Goal: Transaction & Acquisition: Subscribe to service/newsletter

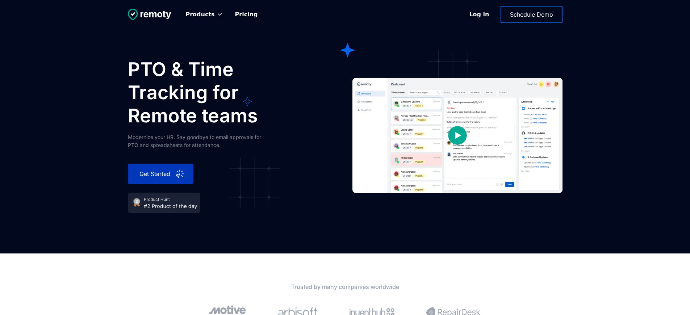
click at [155, 174] on div "Get Started" at bounding box center [155, 173] width 38 height 9
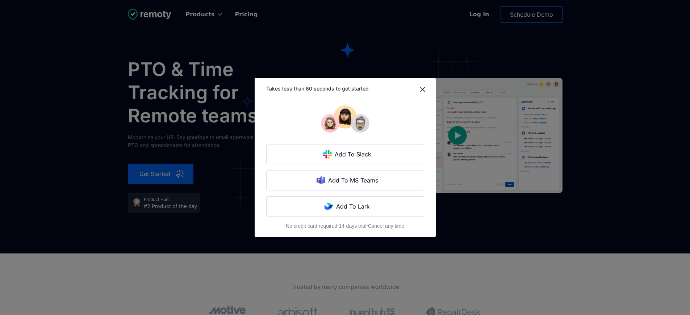
click at [155, 174] on div "Takes less than 60 seconds to get started Add To Slack Add To MS Teams Add To L…" at bounding box center [345, 157] width 690 height 315
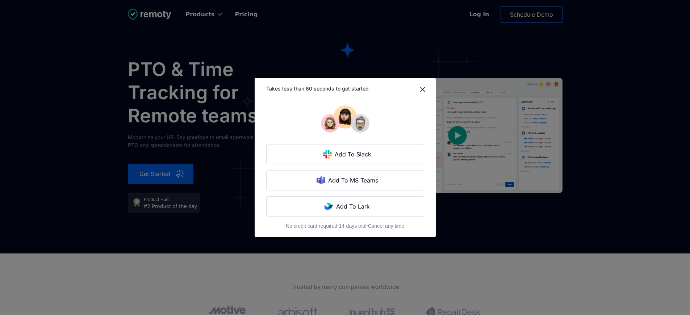
scroll to position [2135, 0]
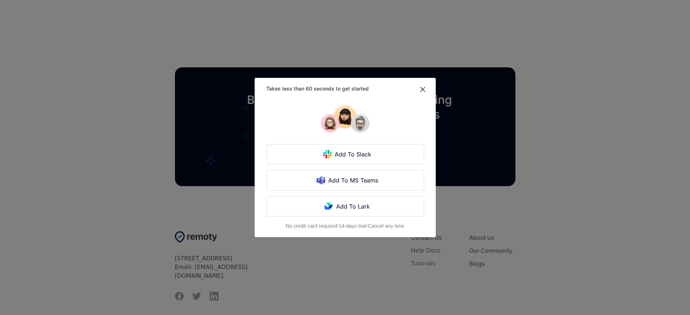
click at [155, 157] on div "Takes less than 60 seconds to get started Add To Slack Add To MS Teams Add To L…" at bounding box center [345, 157] width 690 height 315
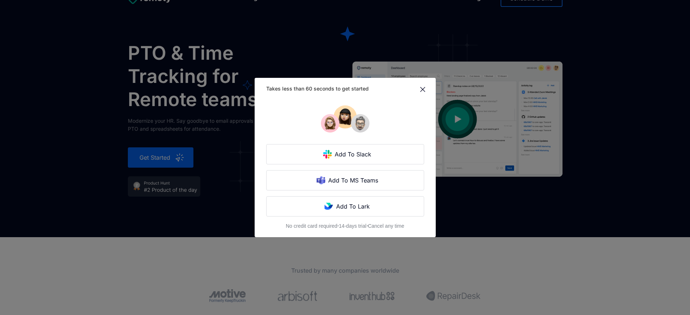
click at [155, 157] on div "Takes less than 60 seconds to get started Add To Slack Add To MS Teams Add To L…" at bounding box center [345, 157] width 690 height 315
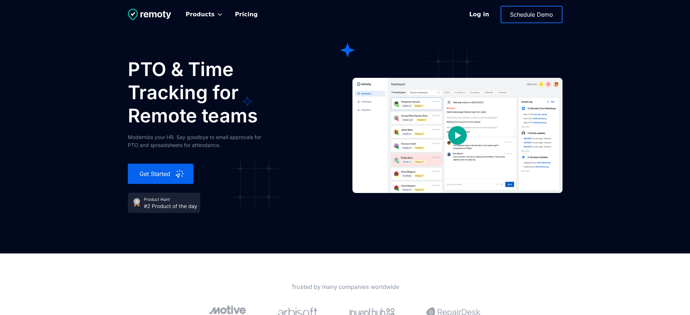
scroll to position [2135, 0]
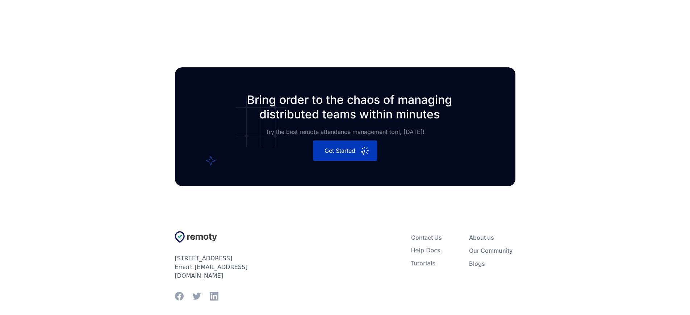
click at [340, 155] on div "Get Started" at bounding box center [340, 150] width 38 height 9
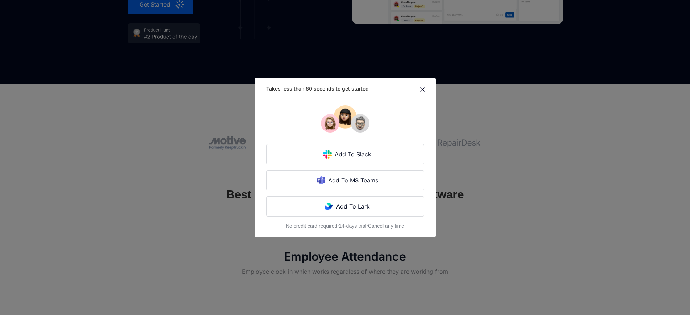
scroll to position [0, 0]
click at [340, 176] on div "Add To MS Teams" at bounding box center [353, 180] width 57 height 9
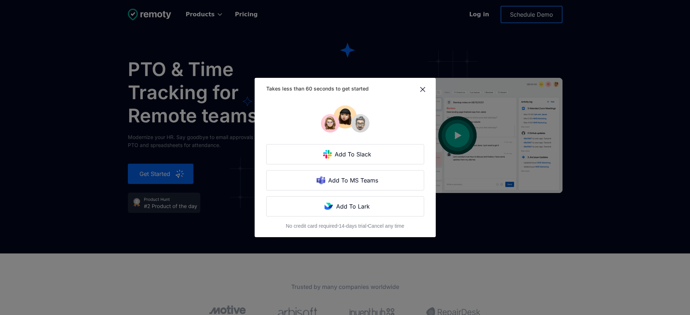
scroll to position [169, 0]
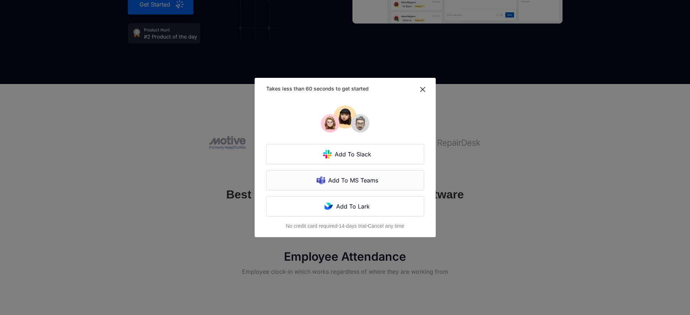
click at [340, 176] on div "Add To MS Teams" at bounding box center [353, 180] width 57 height 9
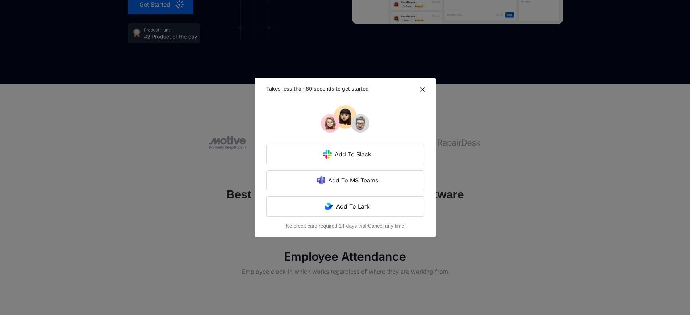
click at [340, 176] on div "Add To MS Teams" at bounding box center [353, 180] width 57 height 9
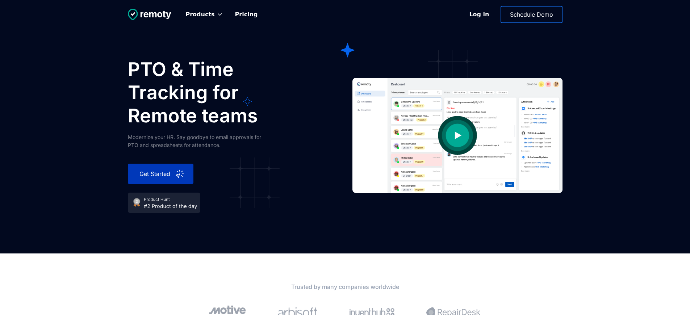
click at [155, 174] on div "Get Started" at bounding box center [155, 173] width 38 height 9
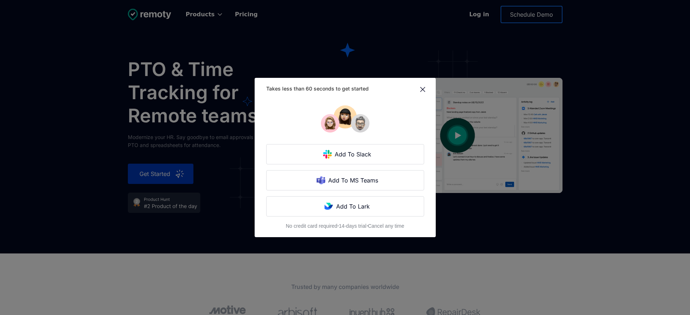
scroll to position [169, 0]
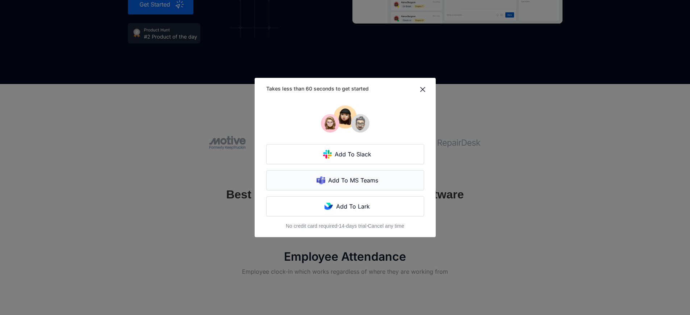
click at [340, 176] on div "Add To MS Teams" at bounding box center [353, 180] width 57 height 9
